Goal: Information Seeking & Learning: Learn about a topic

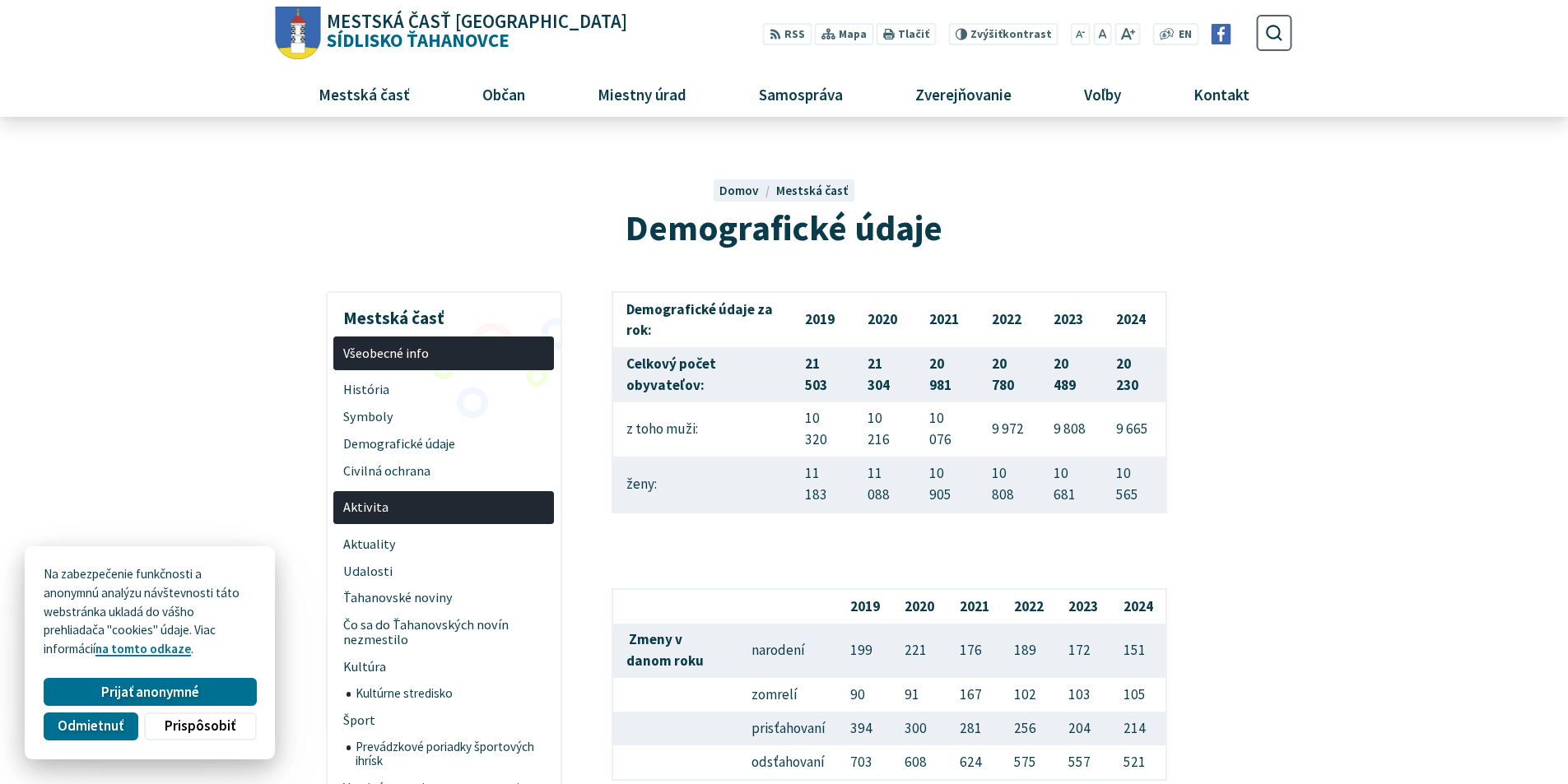
click at [380, 34] on span "Mestská časť Košice Sídlisko Ťahanovce" at bounding box center [475, 31] width 307 height 38
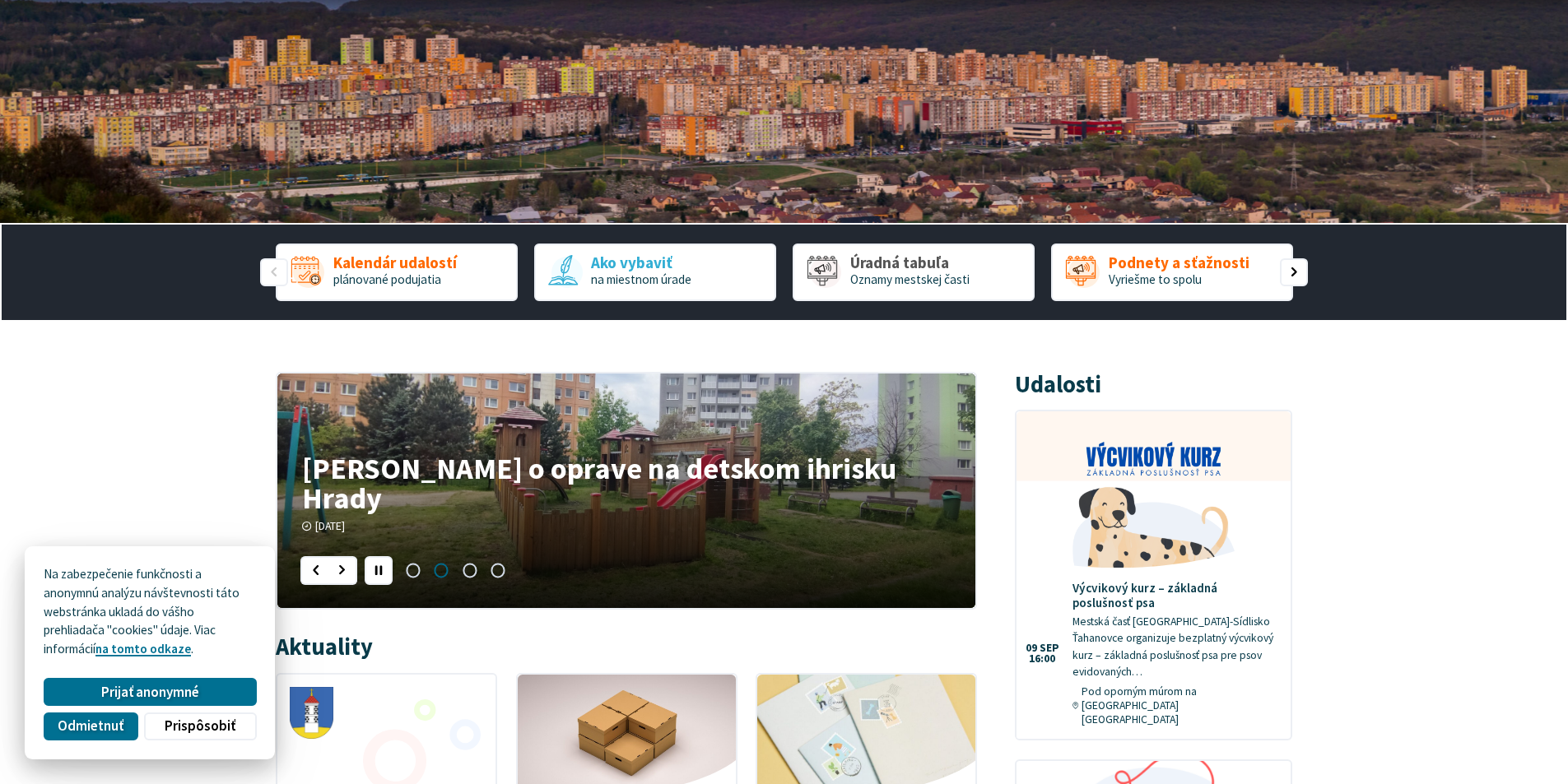
scroll to position [247, 0]
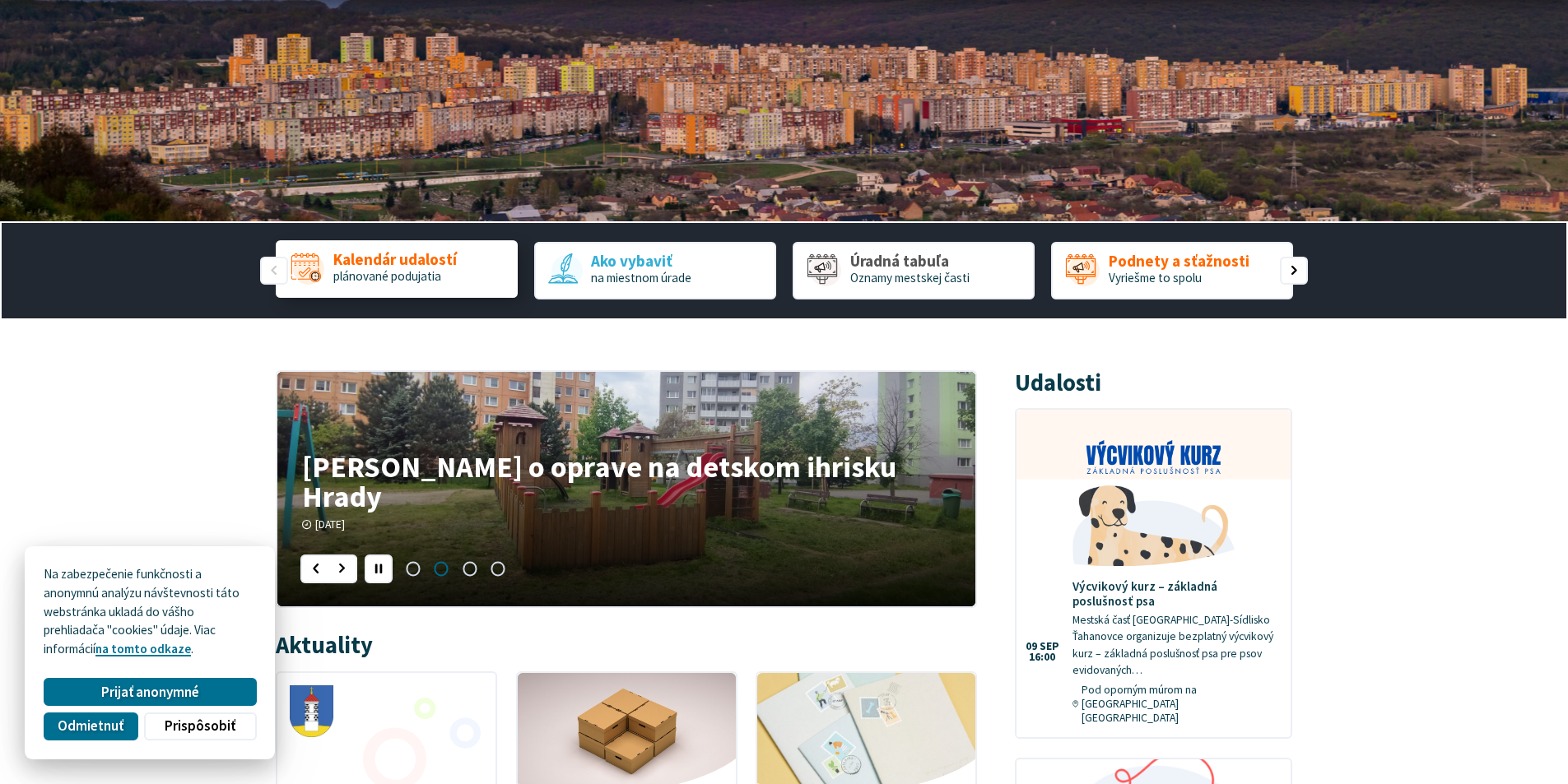
click at [387, 274] on span "plánované podujatia" at bounding box center [387, 276] width 108 height 15
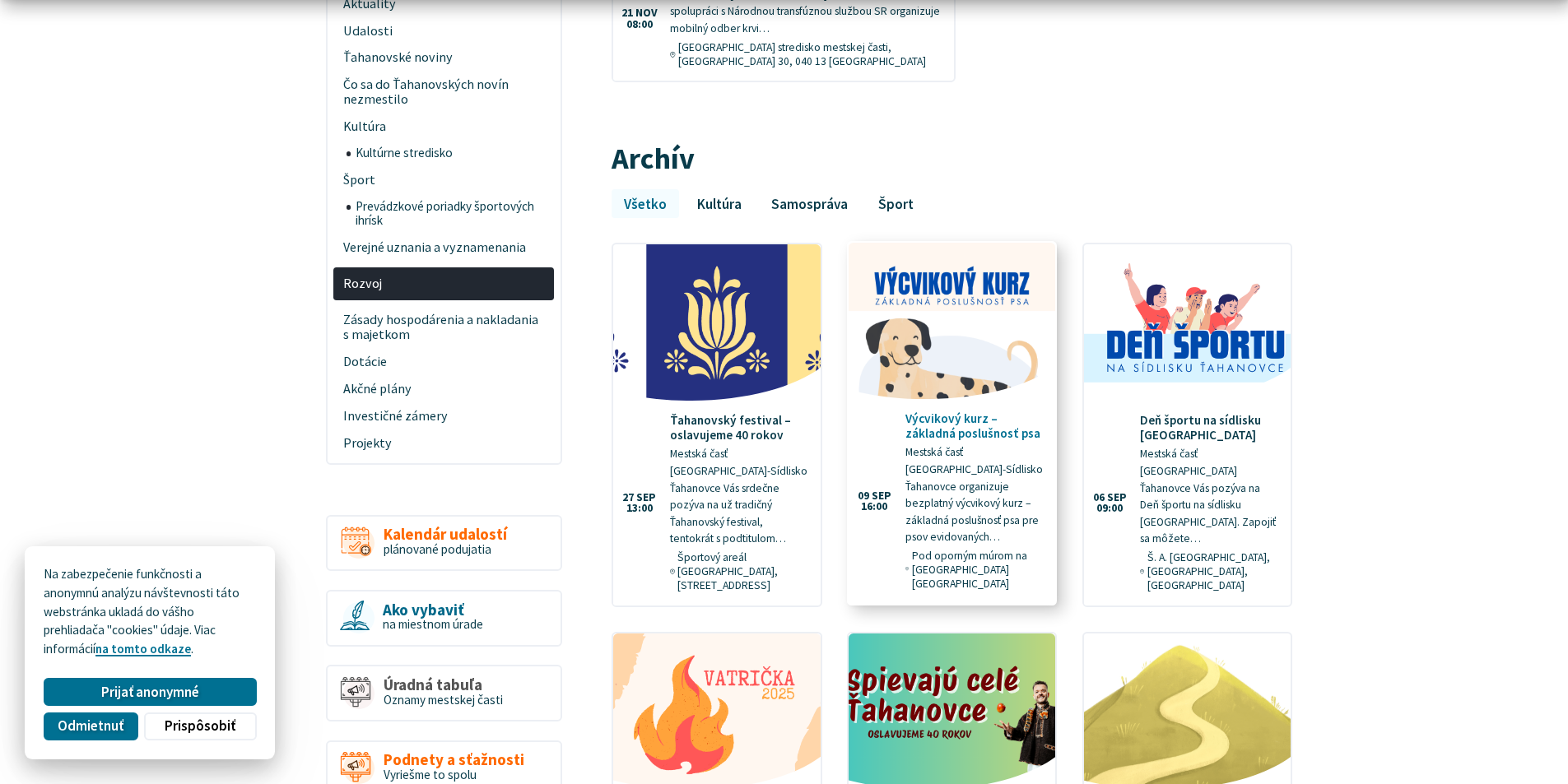
scroll to position [576, 0]
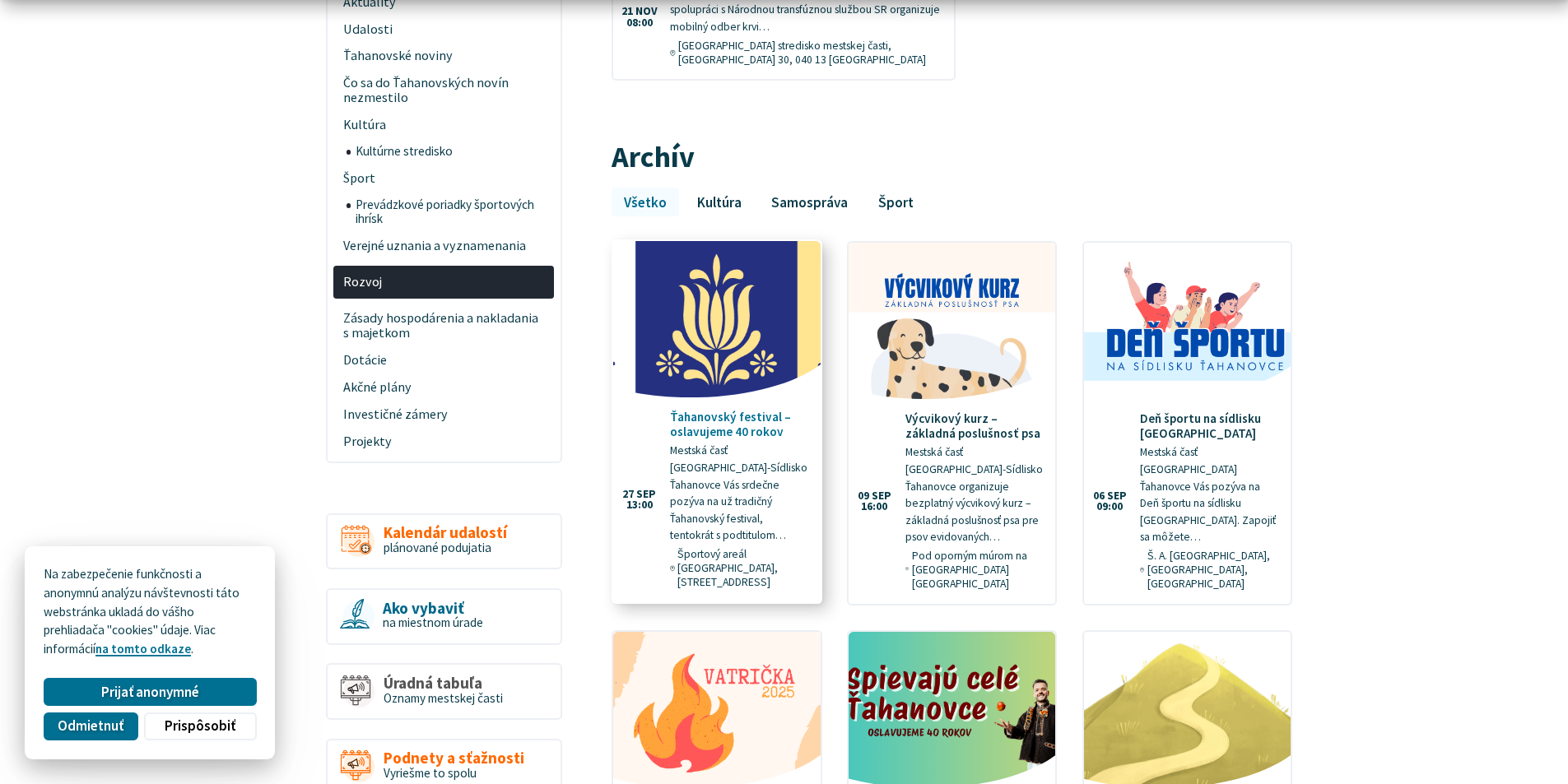
click at [705, 459] on p "Mestská časť Košice-Sídlisko Ťahanovce Vás srdečne pozýva na už tradičný Ťahano…" at bounding box center [739, 493] width 138 height 101
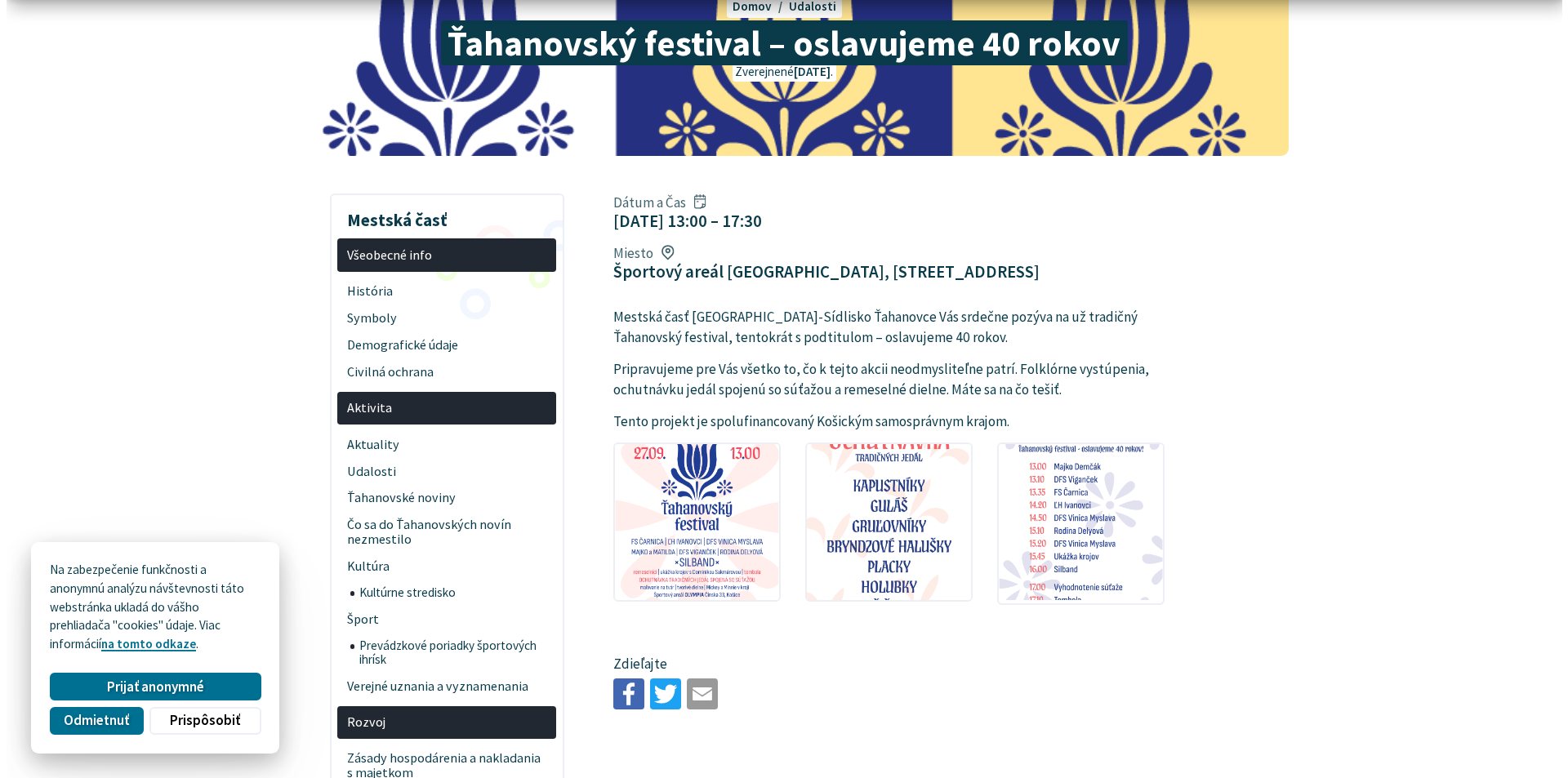
scroll to position [326, 0]
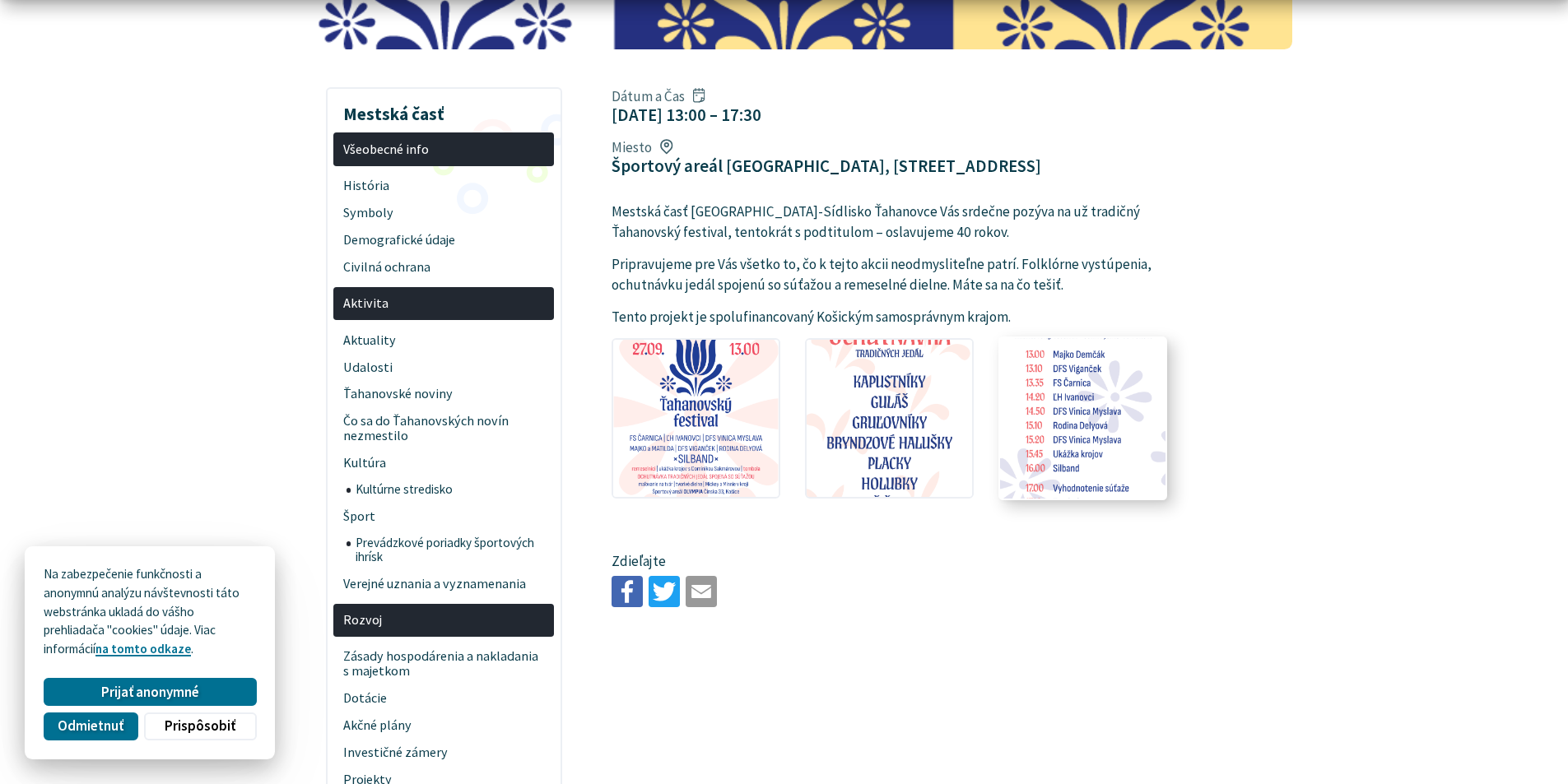
click at [1069, 364] on img at bounding box center [1083, 416] width 182 height 172
